Goal: Check status

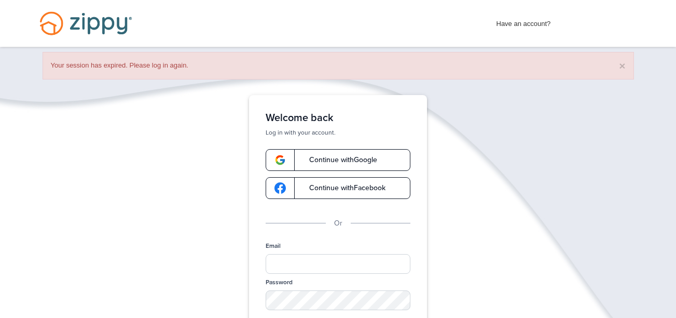
click at [360, 158] on span "Continue with Google" at bounding box center [338, 159] width 78 height 7
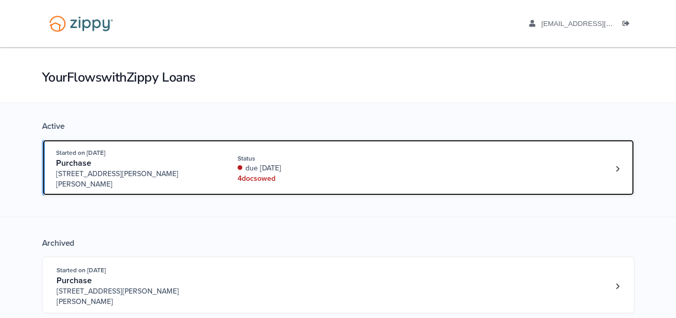
click at [353, 156] on div "Status" at bounding box center [307, 158] width 139 height 9
